Goal: Information Seeking & Learning: Find specific page/section

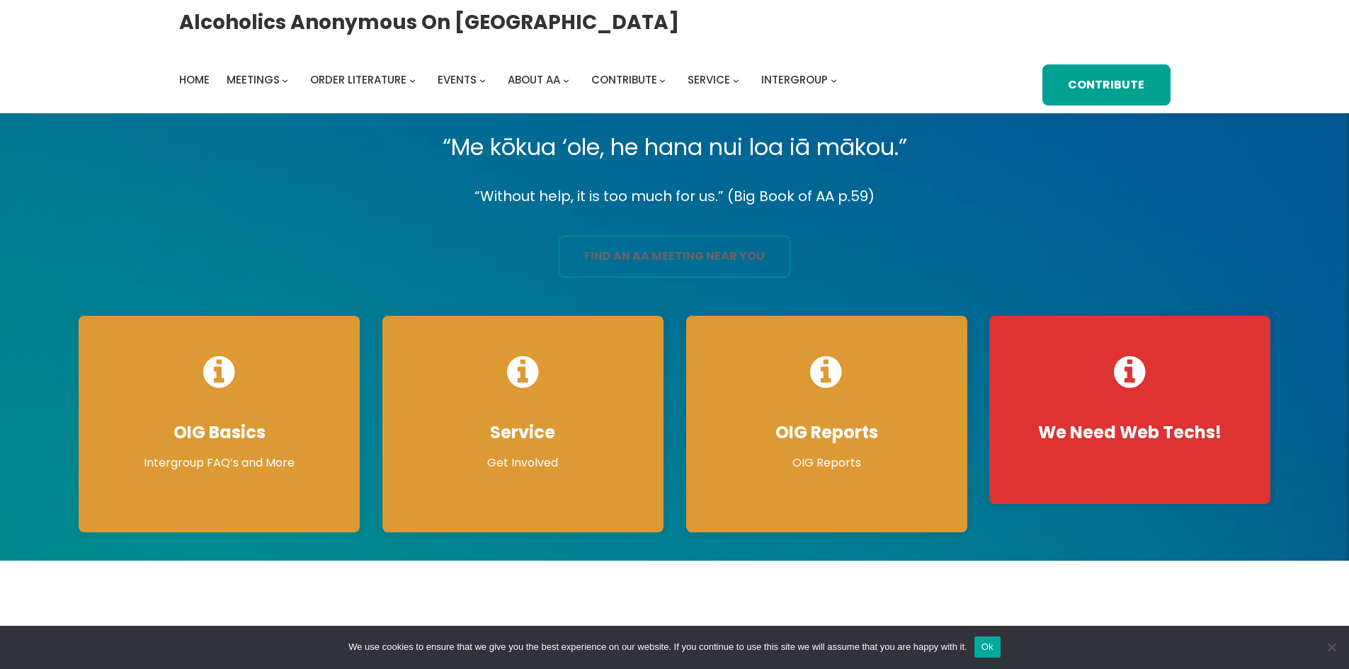
click at [695, 250] on link "find an aa meeting near you" at bounding box center [674, 257] width 231 height 42
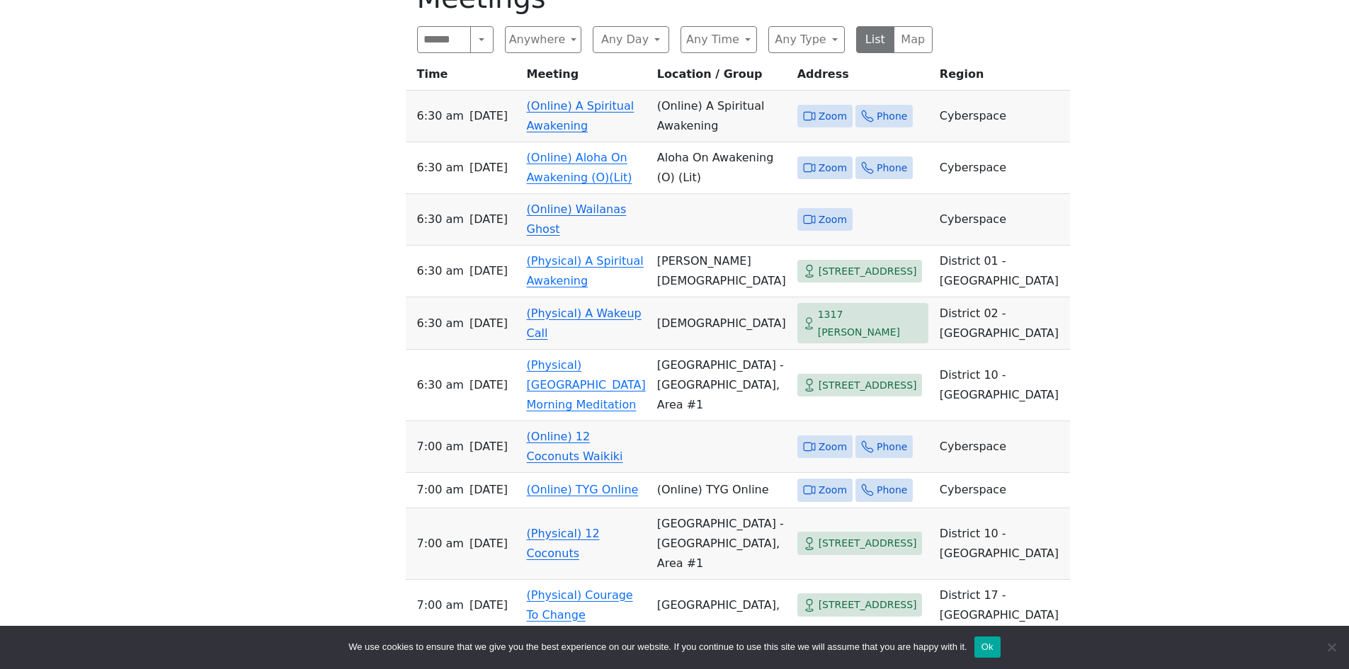
scroll to position [991, 0]
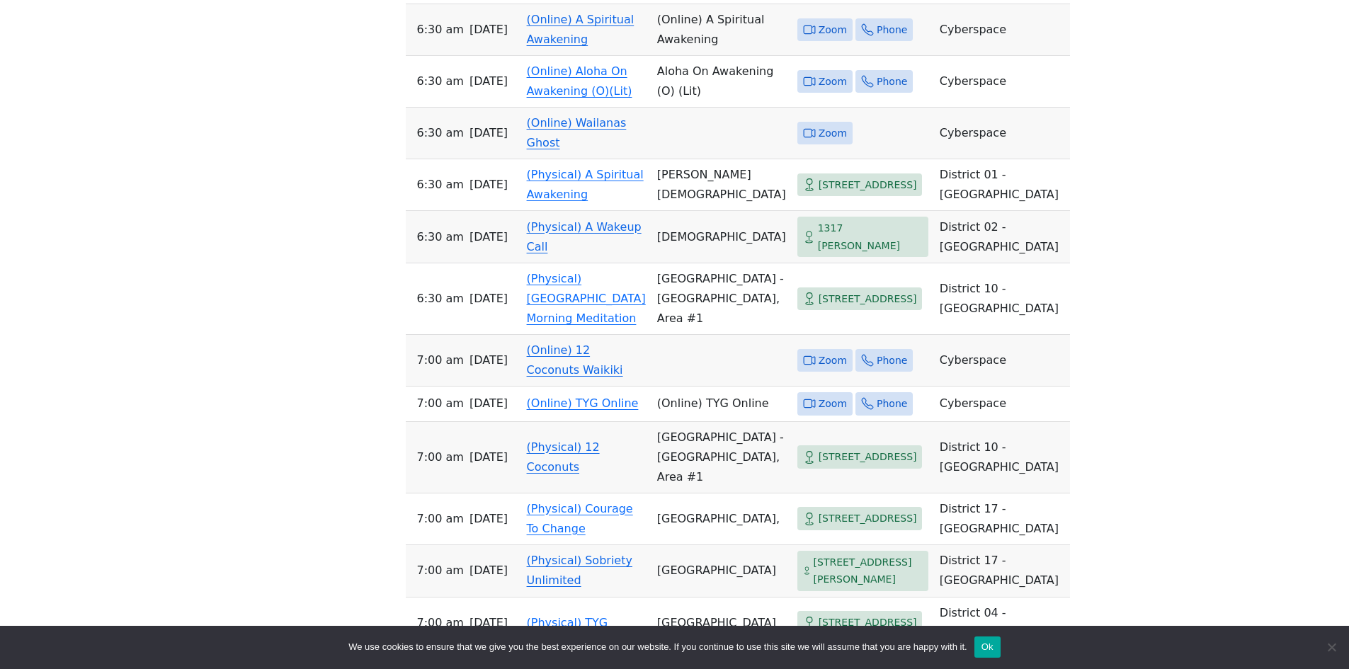
click at [549, 367] on link "(Online) 12 Coconuts Waikiki" at bounding box center [575, 359] width 96 height 33
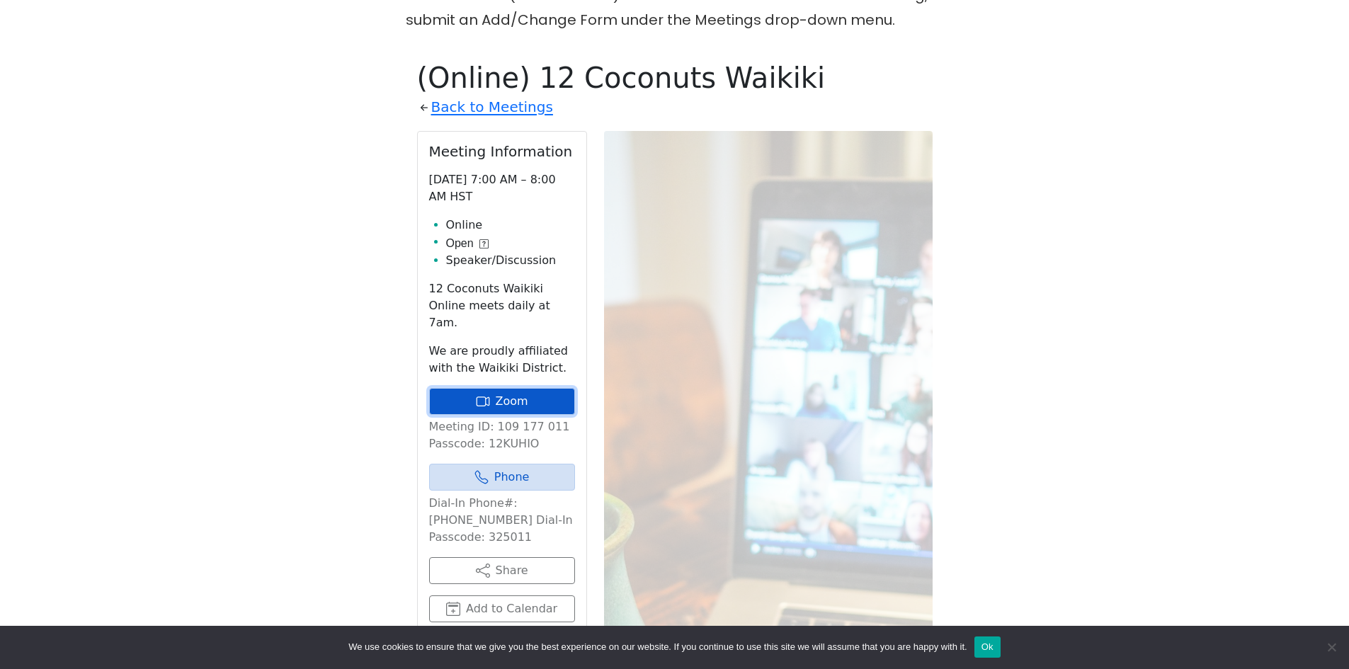
click at [514, 388] on link "Zoom" at bounding box center [502, 401] width 146 height 27
